Goal: Transaction & Acquisition: Purchase product/service

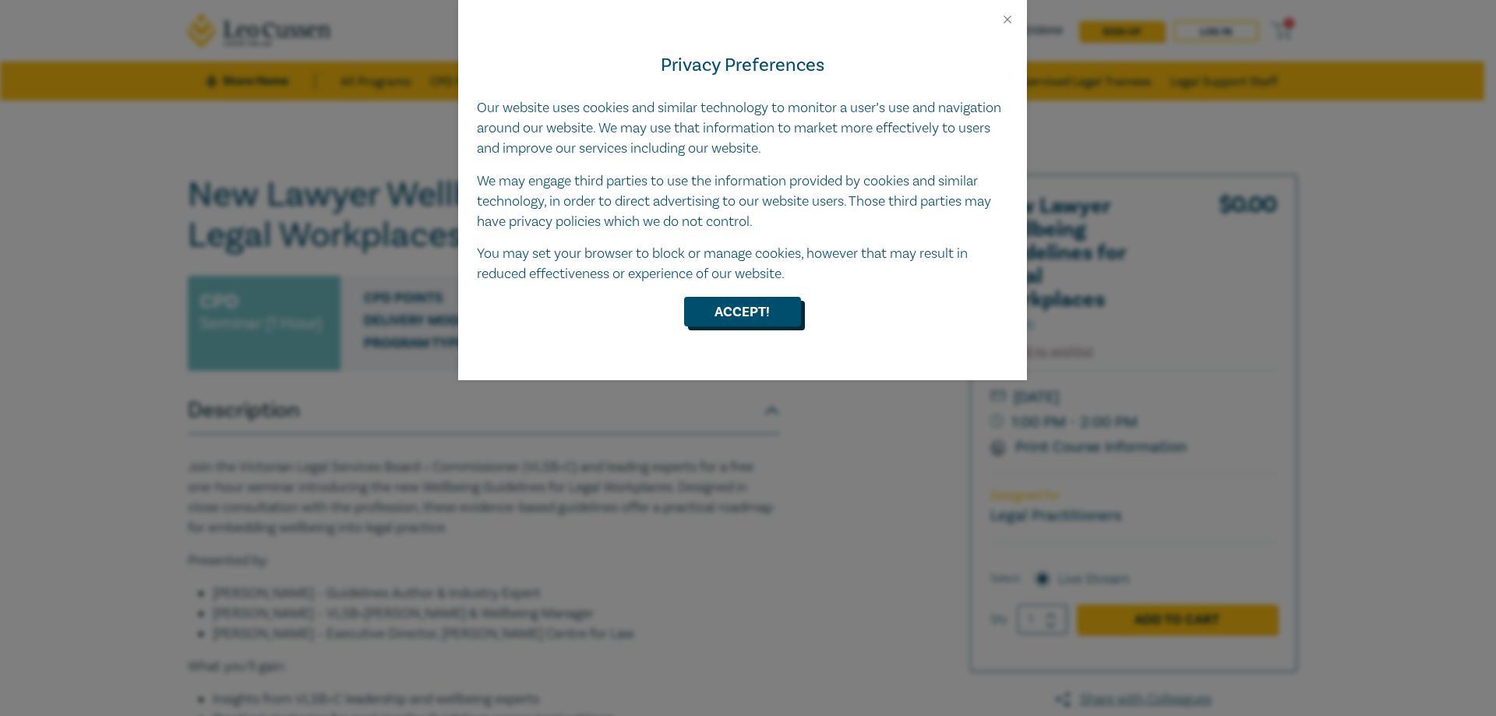
click at [736, 312] on button "Accept!" at bounding box center [742, 312] width 117 height 30
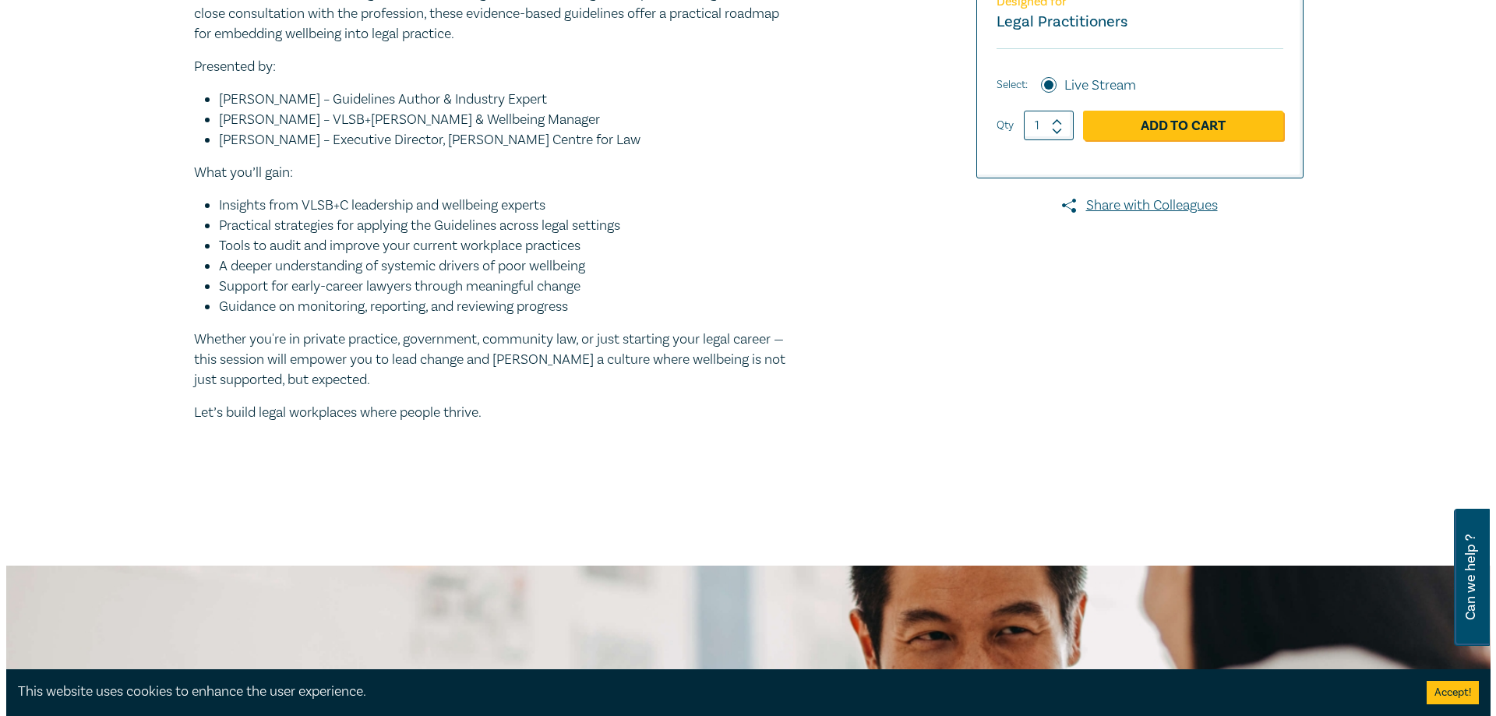
scroll to position [156, 0]
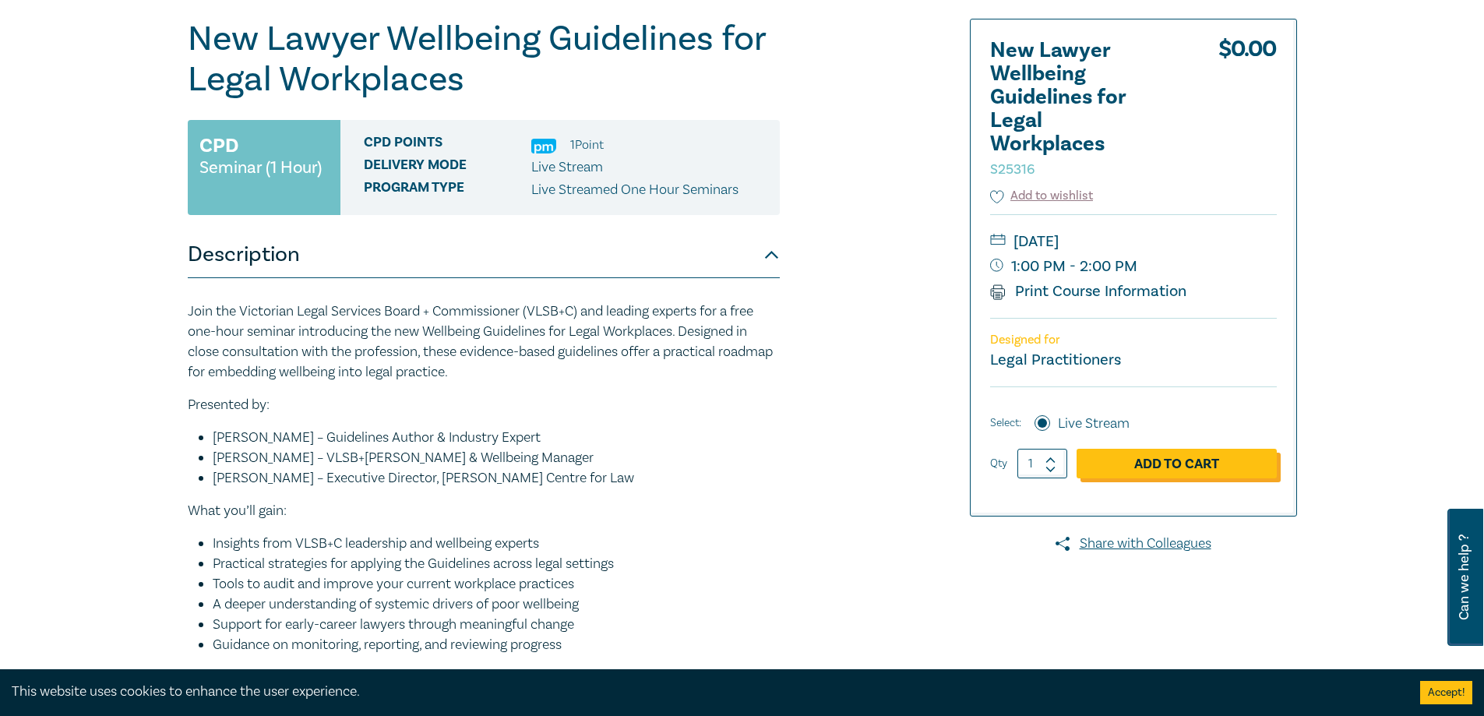
click at [1163, 461] on link "Add to Cart" at bounding box center [1176, 464] width 200 height 30
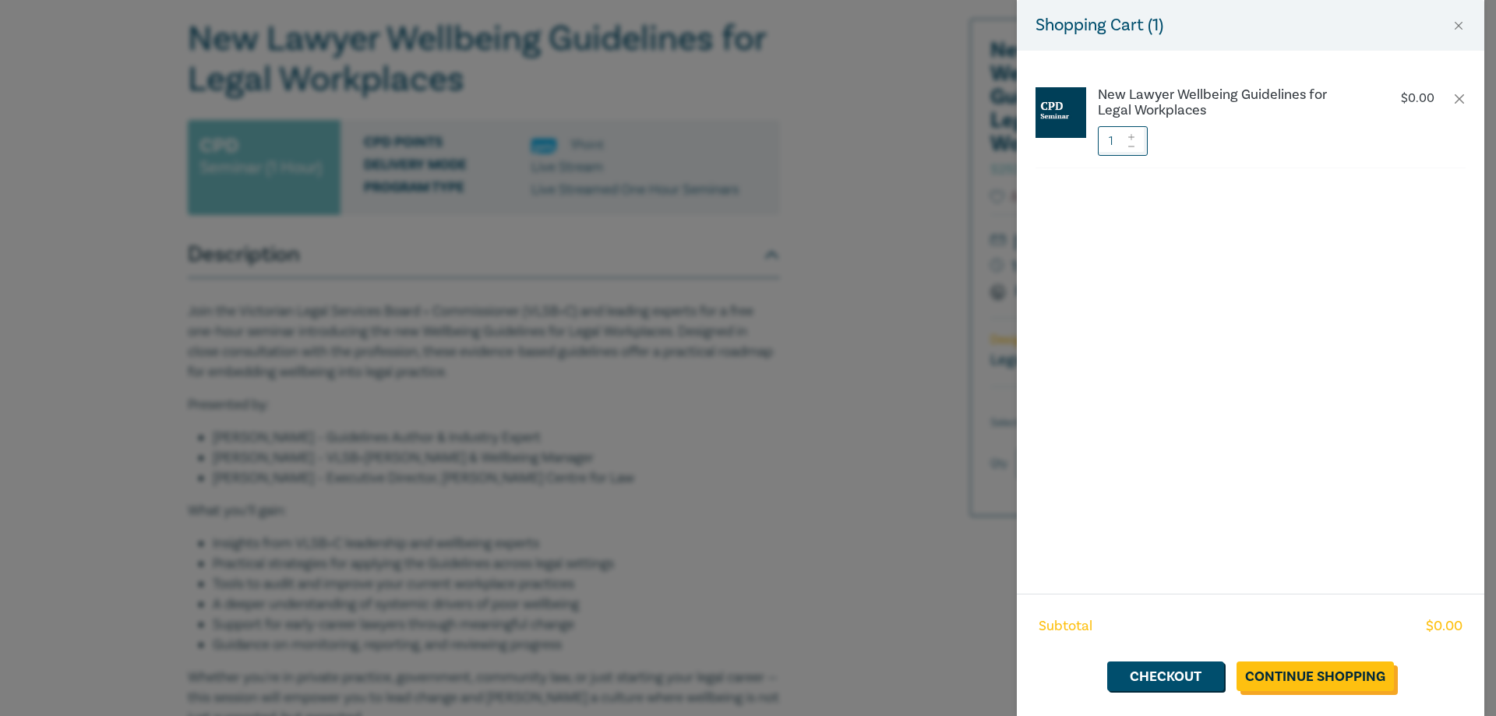
click at [1298, 677] on link "Continue Shopping" at bounding box center [1314, 676] width 157 height 30
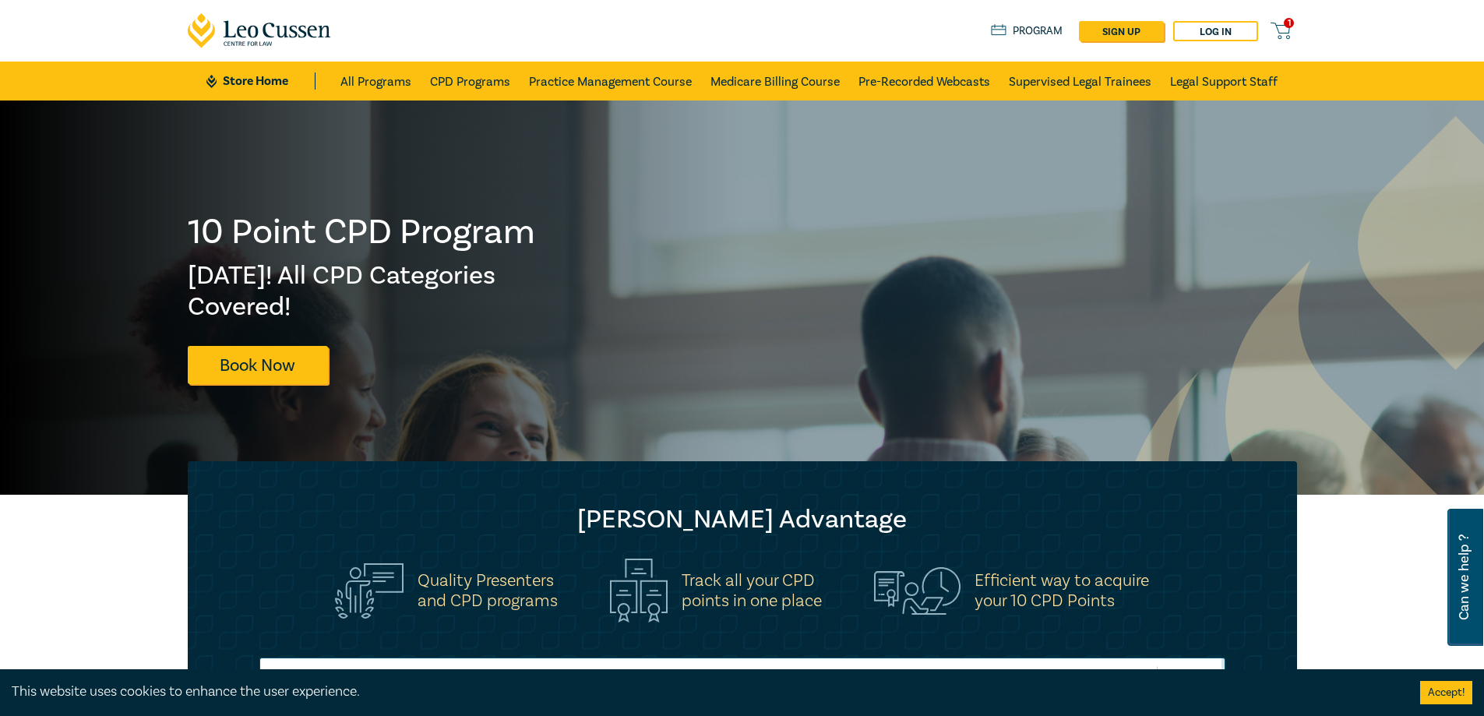
click at [1288, 28] on span "1" at bounding box center [1289, 23] width 10 height 10
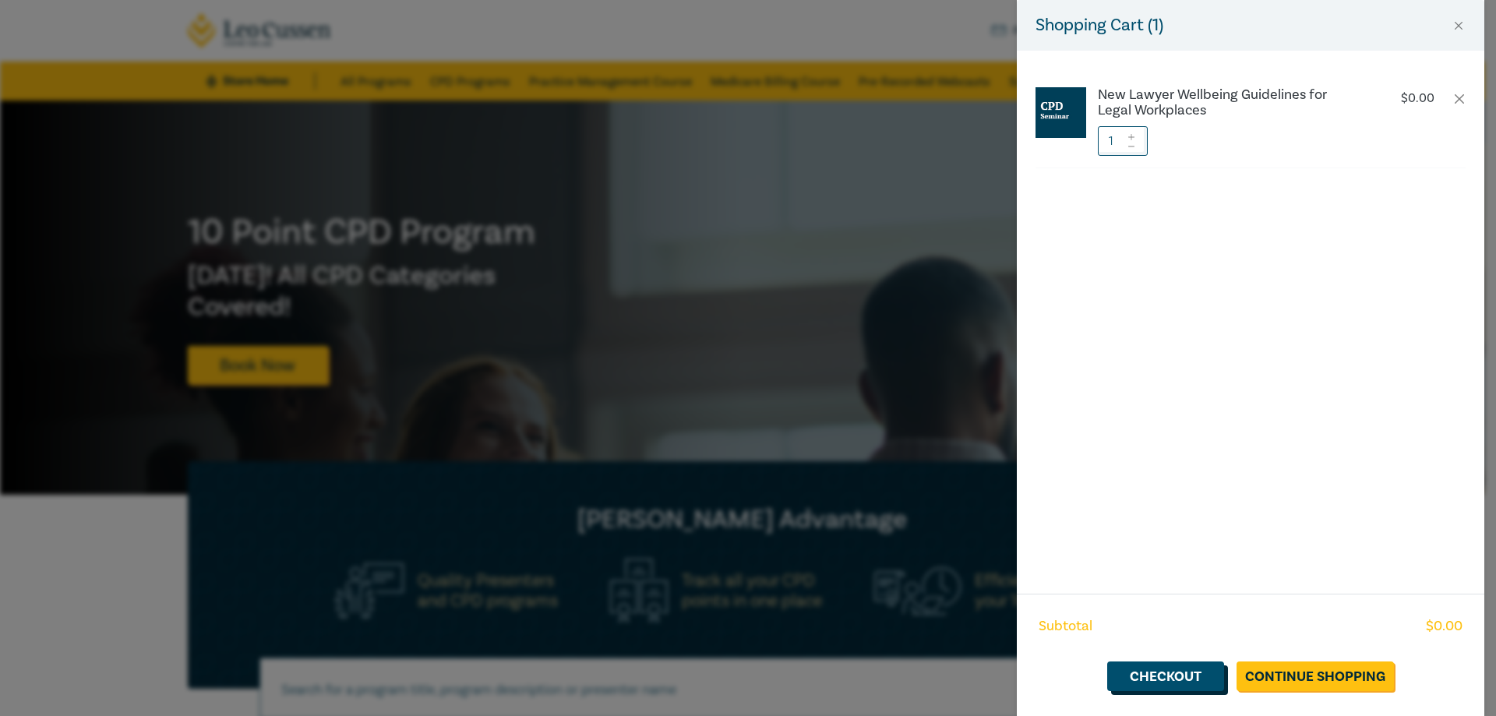
click at [1154, 677] on link "Checkout" at bounding box center [1165, 676] width 117 height 30
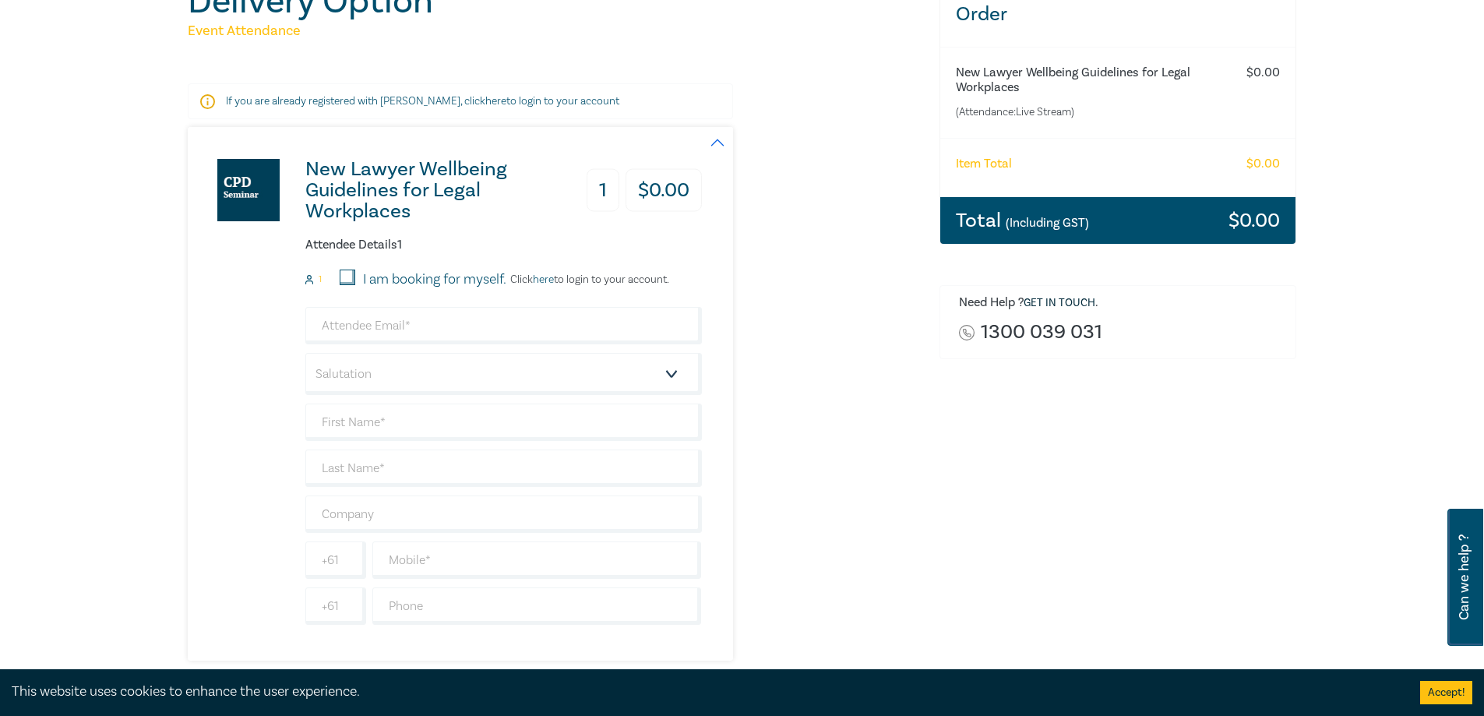
scroll to position [234, 0]
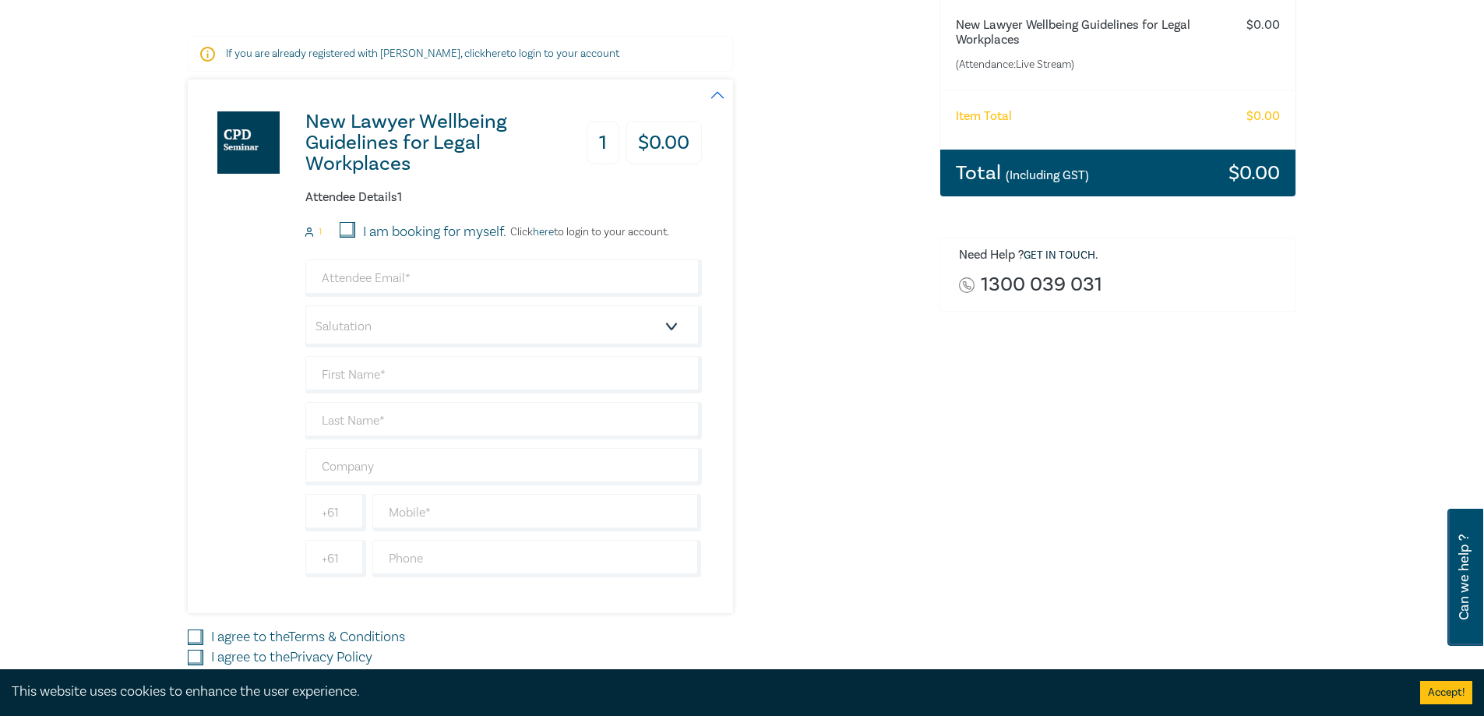
click at [347, 225] on input "I am booking for myself." at bounding box center [348, 230] width 16 height 16
checkbox input "true"
click at [393, 277] on input "email" at bounding box center [503, 277] width 396 height 37
type input "[PERSON_NAME][EMAIL_ADDRESS][PERSON_NAME][DOMAIN_NAME]"
click at [357, 328] on select "Salutation Mr. Mrs. Ms. Miss Dr. Prof. Other" at bounding box center [503, 326] width 396 height 42
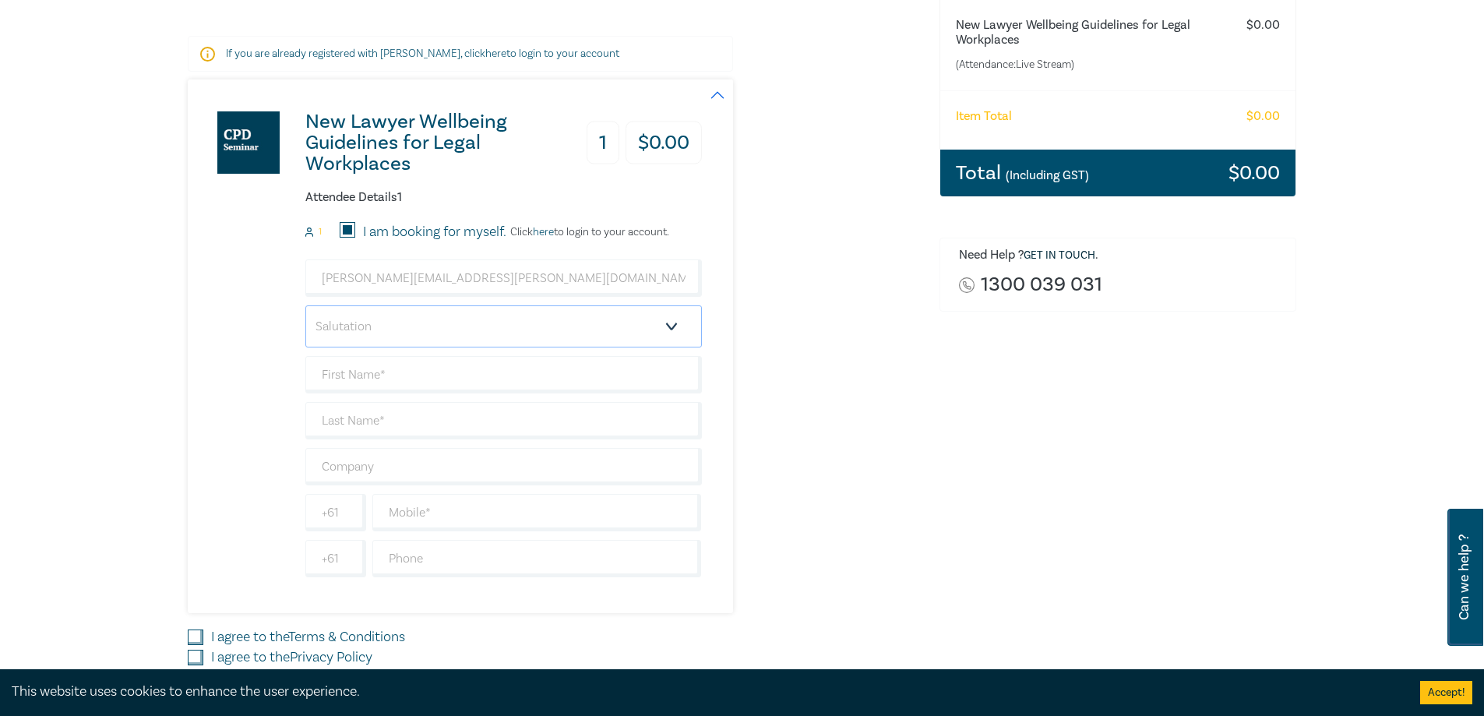
select select "Ms."
click at [305, 305] on select "Salutation Mr. Mrs. Ms. Miss Dr. Prof. Other" at bounding box center [503, 326] width 396 height 42
click at [380, 372] on input "text" at bounding box center [503, 374] width 396 height 37
type input "[PERSON_NAME]"
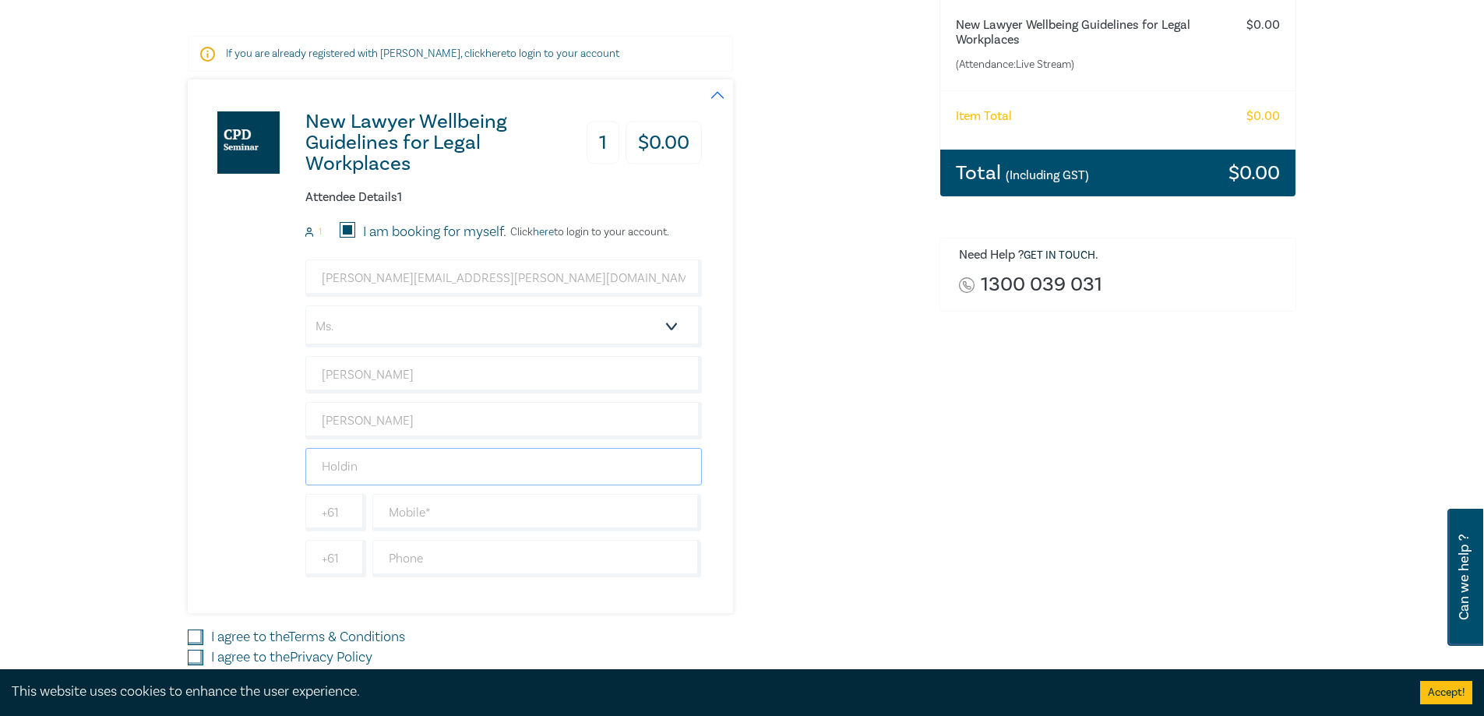
type input "Holding [PERSON_NAME]"
click at [394, 514] on input "text" at bounding box center [536, 512] width 329 height 37
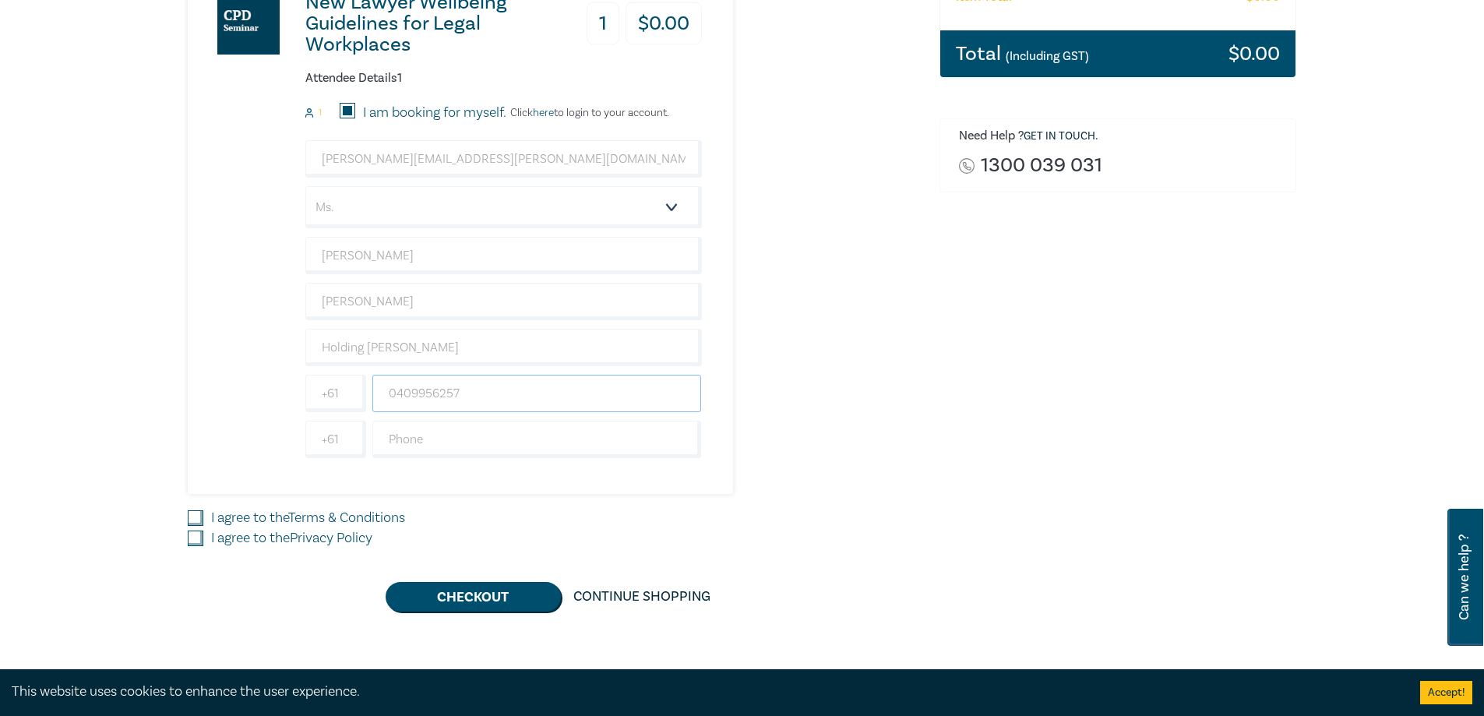
scroll to position [389, 0]
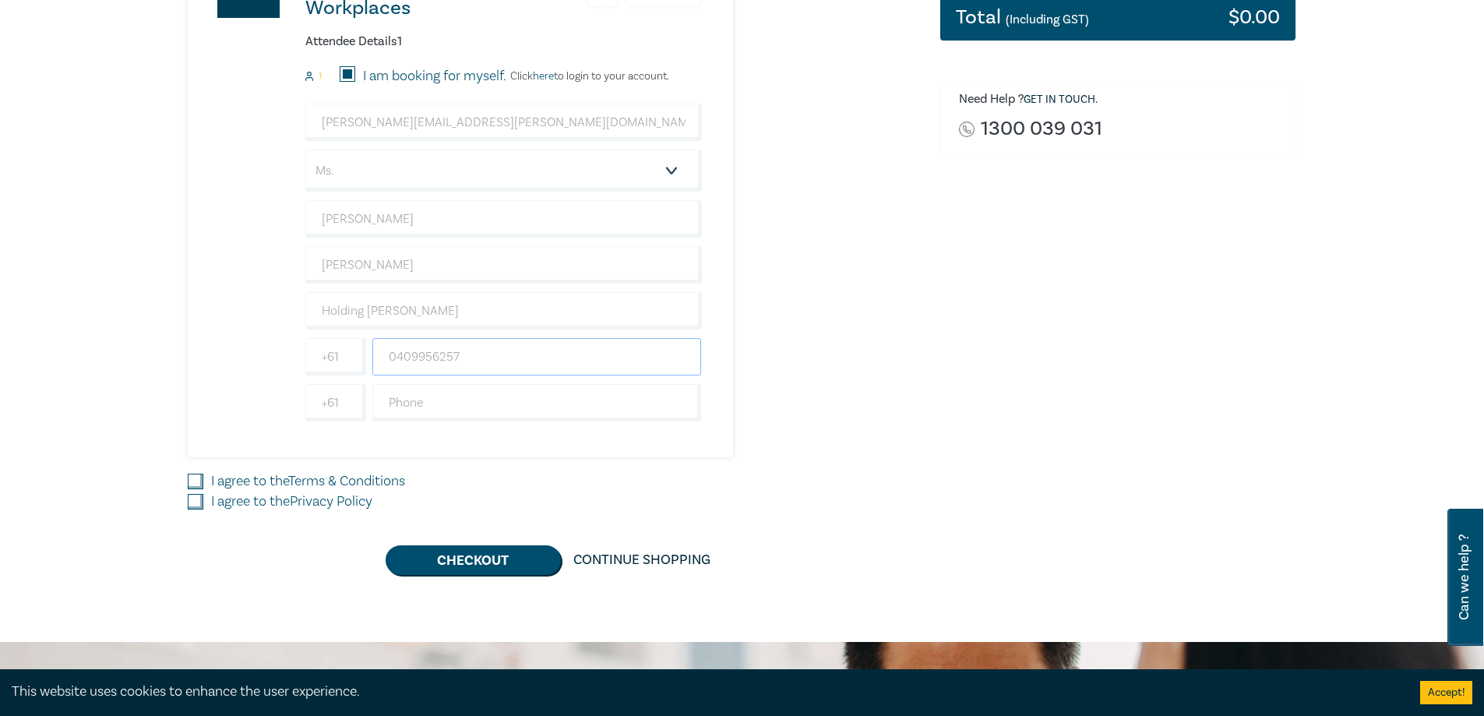
type input "0409956257"
click at [196, 481] on input "I agree to the Terms & Conditions" at bounding box center [196, 482] width 16 height 16
checkbox input "true"
click at [194, 499] on input "I agree to the Privacy Policy" at bounding box center [196, 502] width 16 height 16
checkbox input "true"
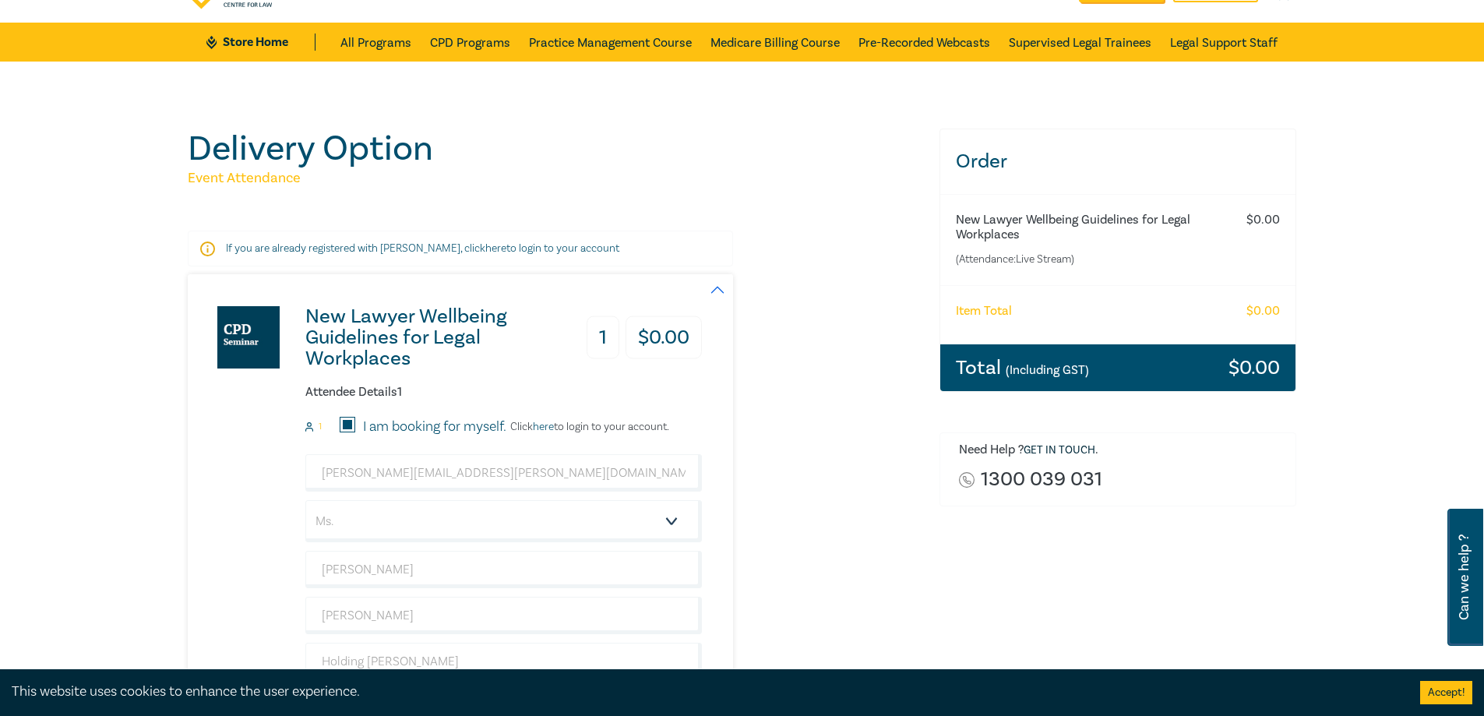
scroll to position [0, 0]
